Goal: Task Accomplishment & Management: Use online tool/utility

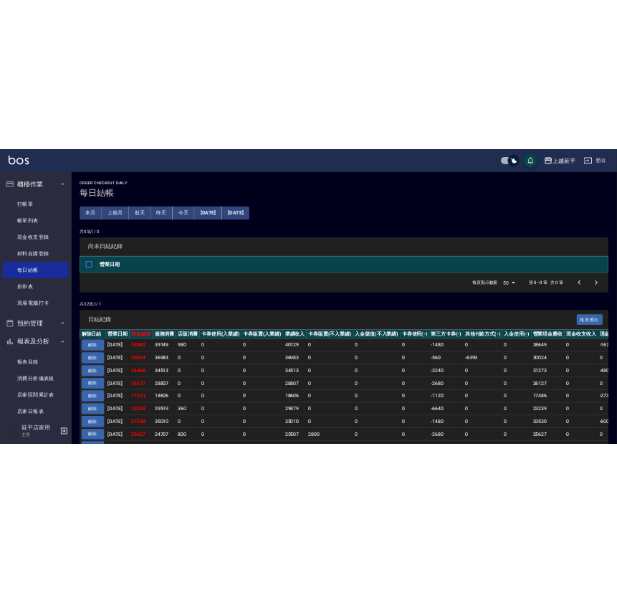
scroll to position [130, 0]
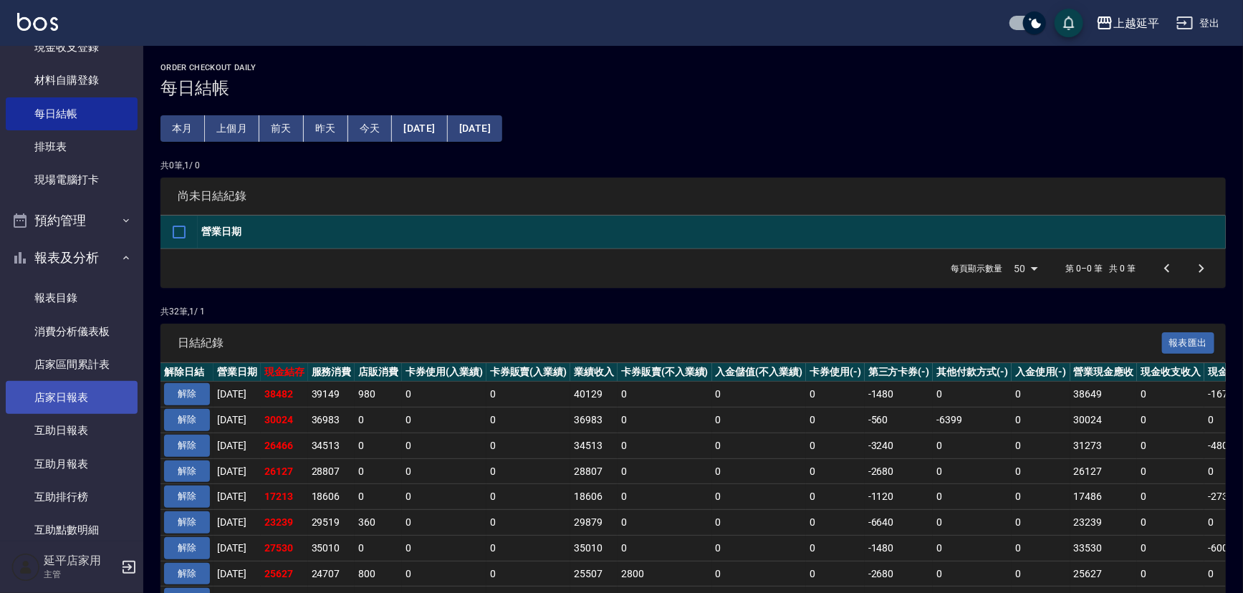
click at [65, 395] on link "店家日報表" at bounding box center [72, 397] width 132 height 33
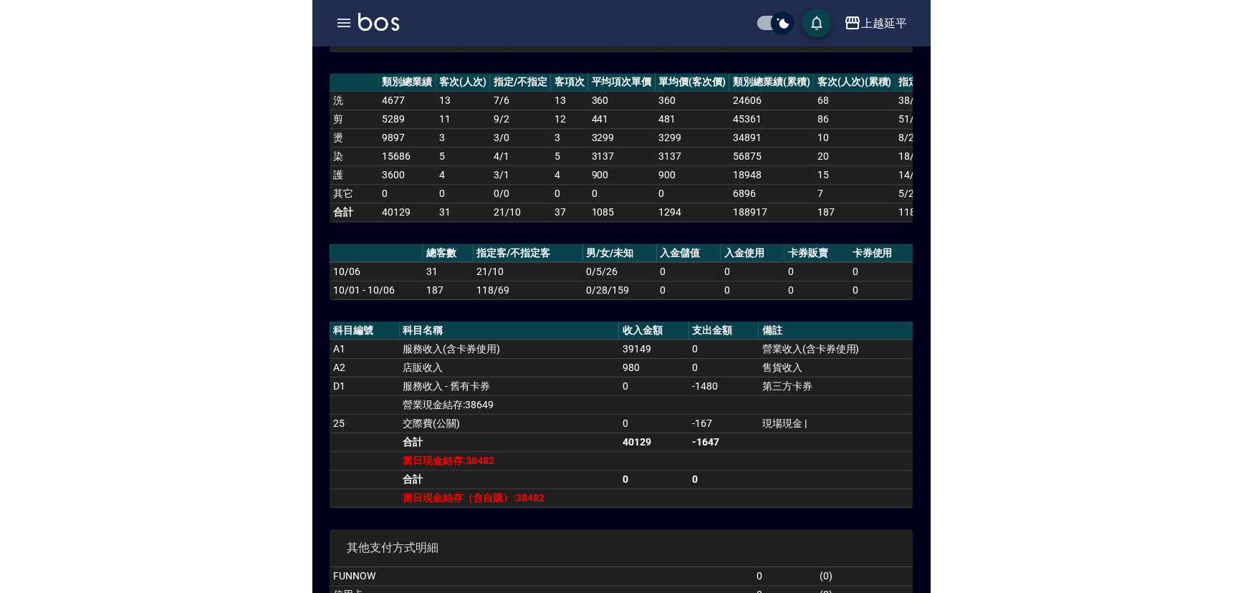
scroll to position [195, 0]
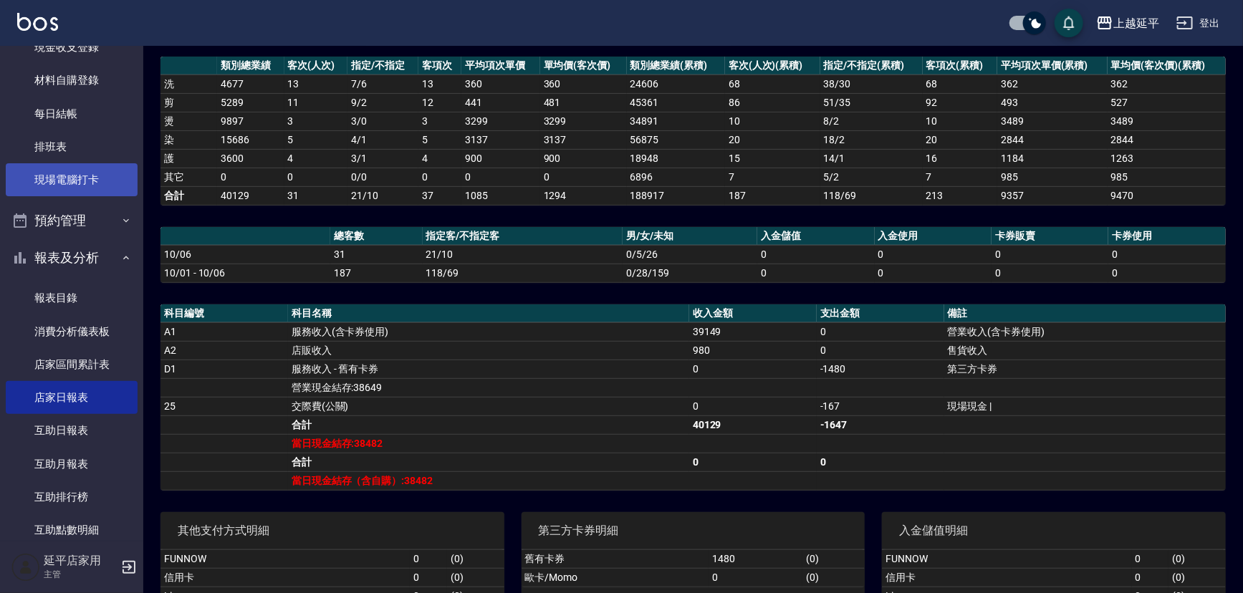
click at [78, 176] on link "現場電腦打卡" at bounding box center [72, 179] width 132 height 33
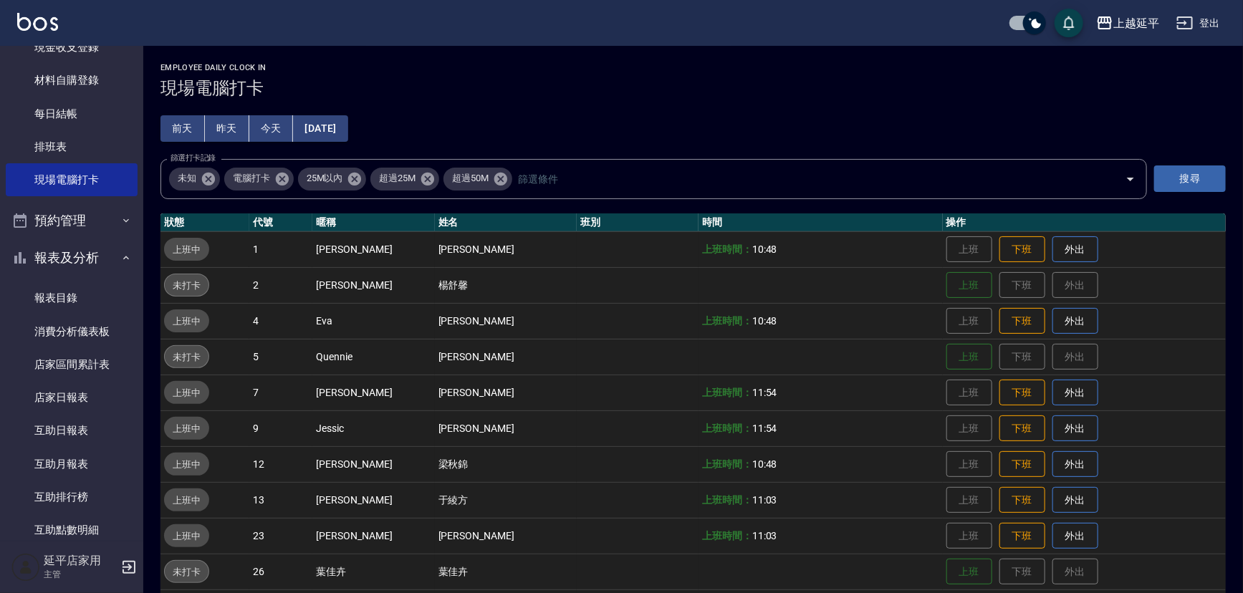
click at [3, 384] on nav "櫃檯作業 打帳單 帳單列表 現金收支登錄 材料自購登錄 每日結帳 排班表 現場電腦打卡 預約管理 預約管理 單日預約紀錄 單週預約紀錄 報表及分析 報表目錄 …" at bounding box center [71, 293] width 143 height 495
click at [990, 262] on td "上班 下班 外出" at bounding box center [1084, 249] width 283 height 36
click at [1000, 258] on button "下班" at bounding box center [1023, 249] width 46 height 25
click at [1017, 318] on button "下班" at bounding box center [1023, 321] width 46 height 25
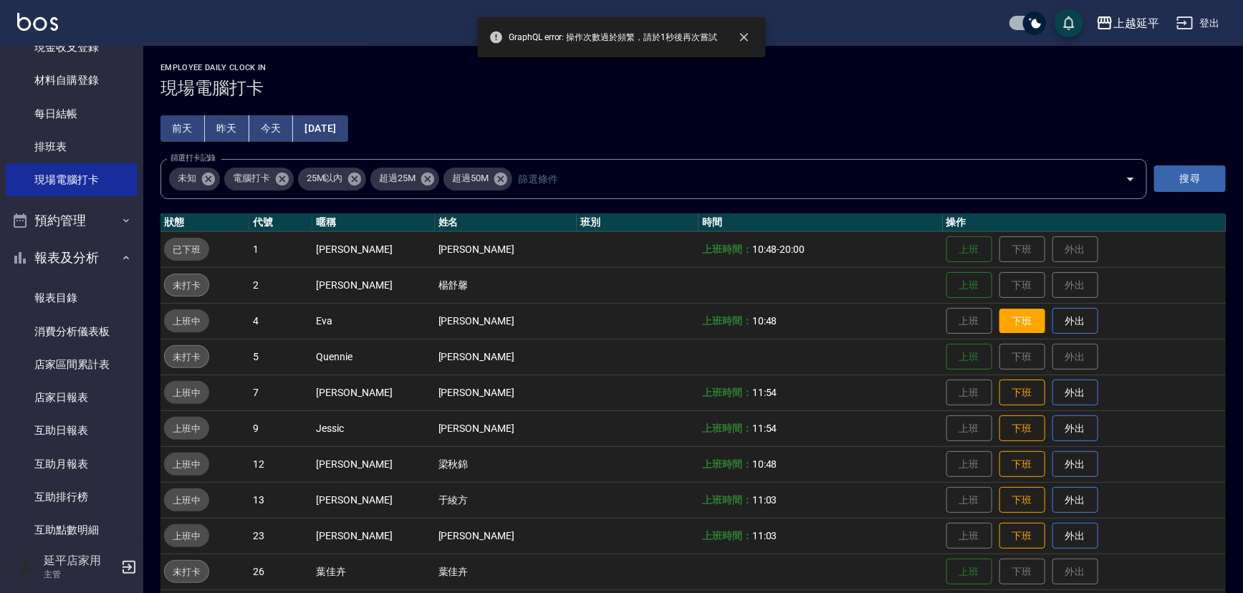
click at [1012, 320] on button "下班" at bounding box center [1023, 321] width 46 height 25
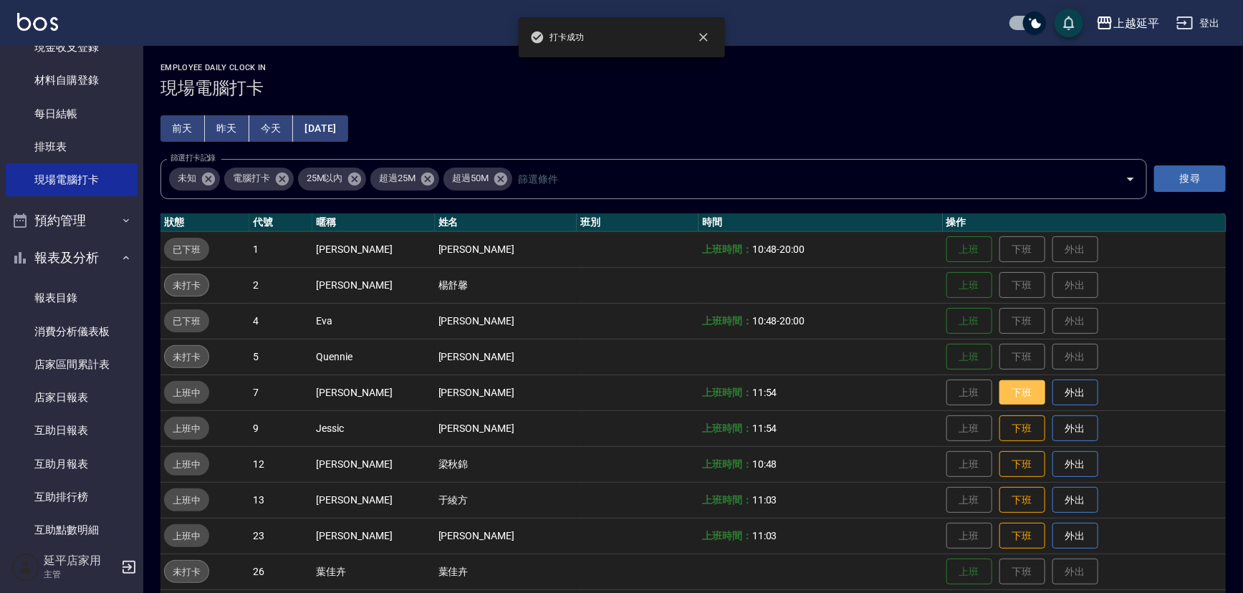
click at [1009, 387] on button "下班" at bounding box center [1023, 393] width 46 height 25
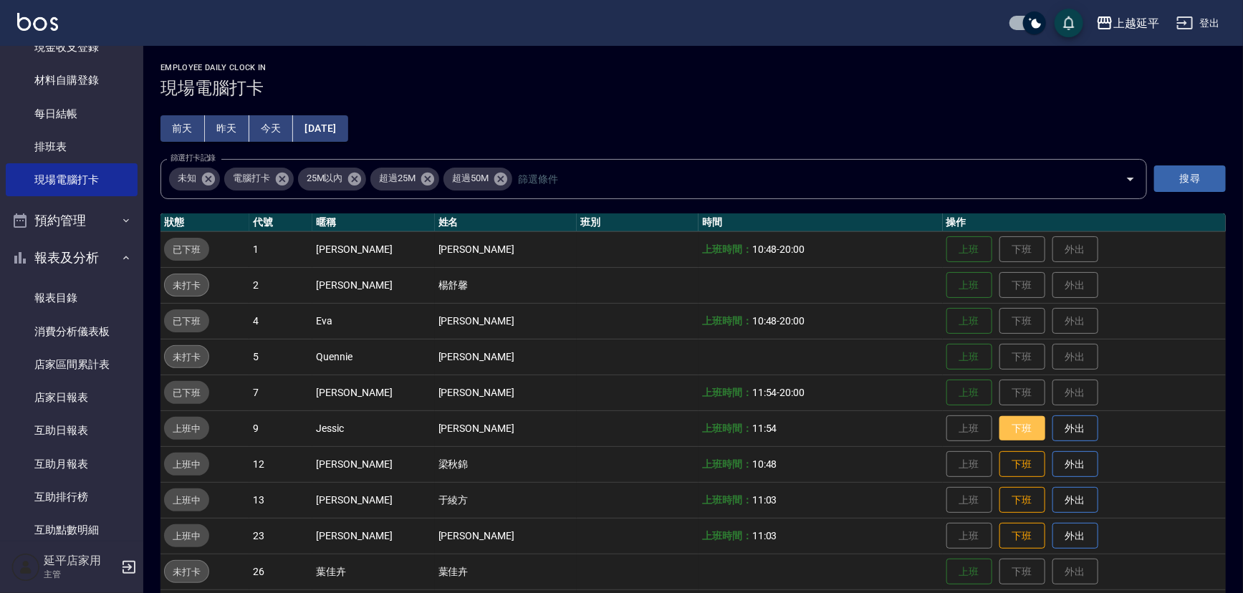
click at [1016, 430] on button "下班" at bounding box center [1023, 428] width 46 height 25
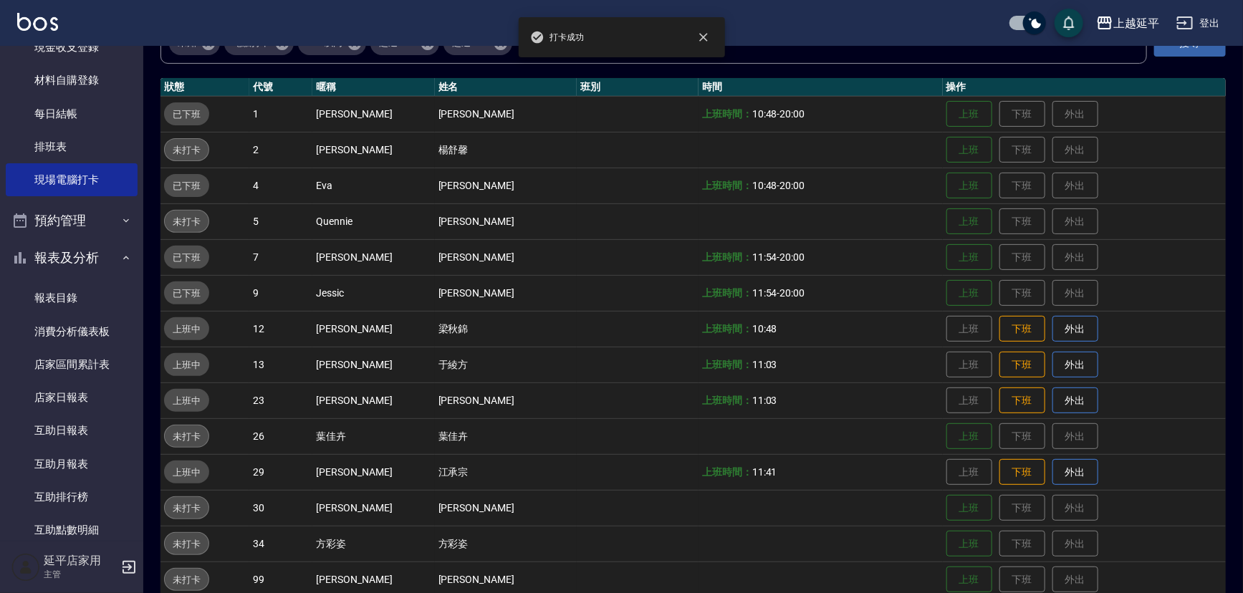
scroll to position [195, 0]
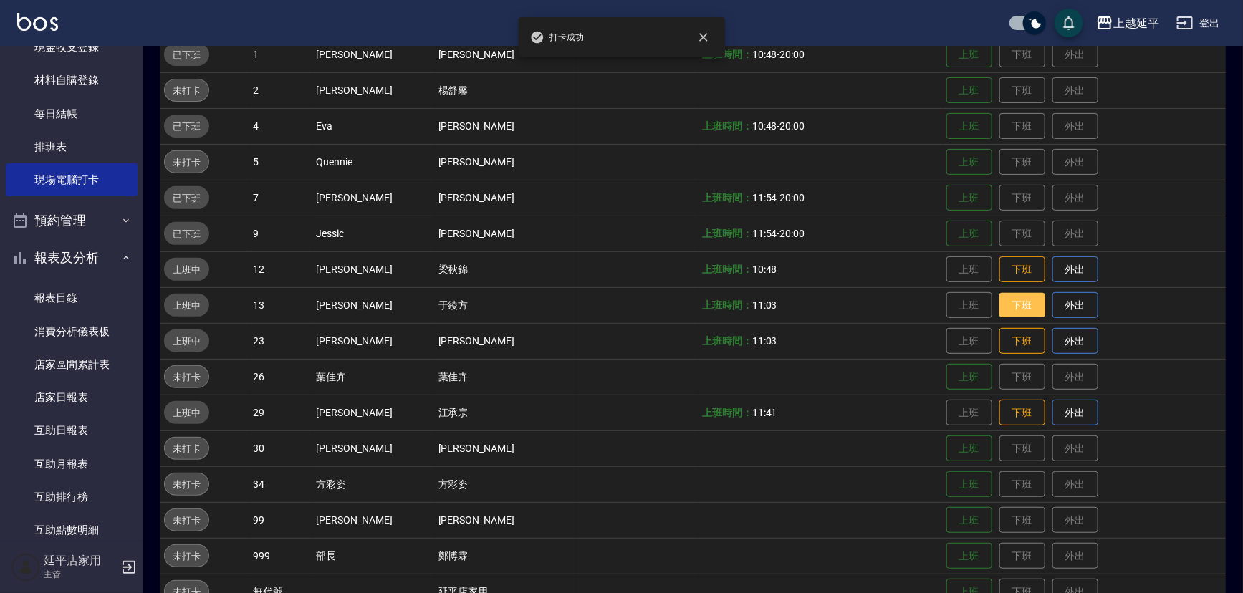
click at [1003, 312] on button "下班" at bounding box center [1023, 305] width 46 height 25
click at [1011, 272] on button "下班" at bounding box center [1023, 269] width 46 height 25
click at [1008, 338] on button "下班" at bounding box center [1023, 341] width 46 height 25
click at [1000, 416] on button "下班" at bounding box center [1023, 413] width 46 height 25
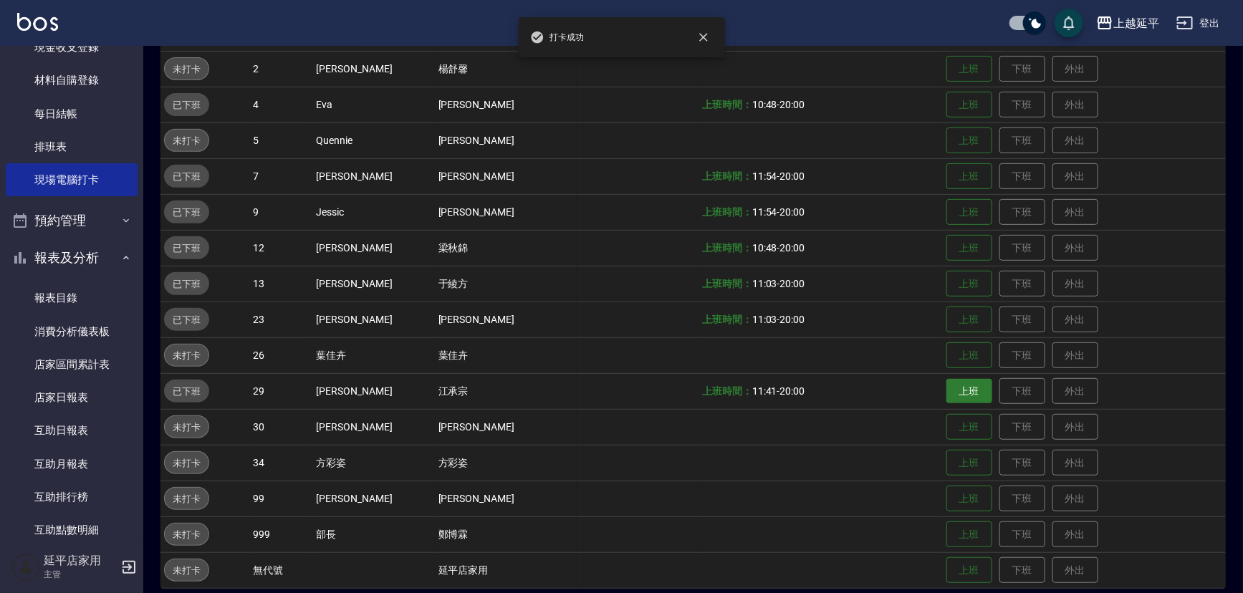
scroll to position [229, 0]
